Goal: Information Seeking & Learning: Learn about a topic

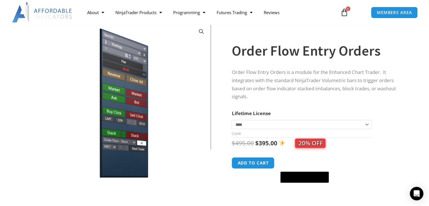
scroll to position [28, 0]
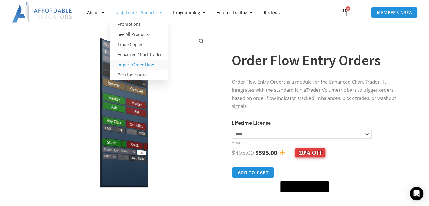
click at [137, 65] on link "Impact Order Flow" at bounding box center [139, 65] width 58 height 10
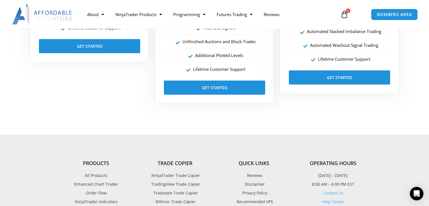
scroll to position [1128, 0]
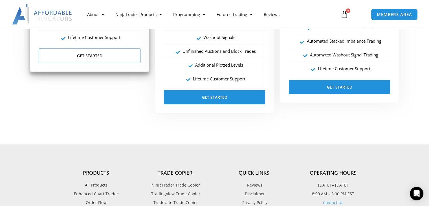
click at [91, 59] on link "Get Started" at bounding box center [90, 56] width 102 height 15
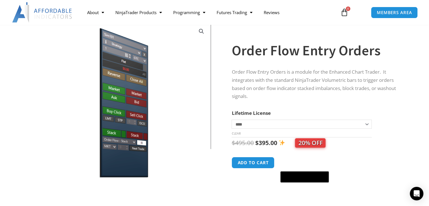
scroll to position [28, 0]
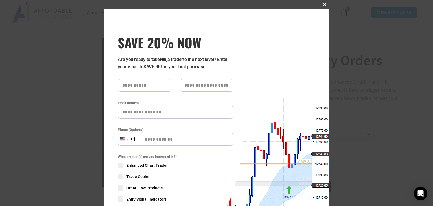
click at [323, 6] on span "SAVE 20% NOW popup" at bounding box center [324, 4] width 9 height 3
